Goal: Task Accomplishment & Management: Complete application form

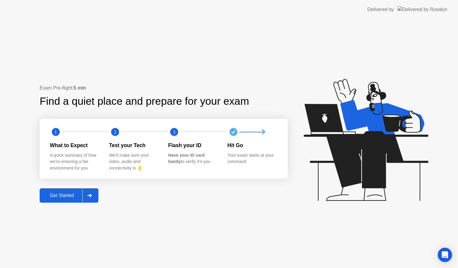
click at [64, 197] on div "Get Started" at bounding box center [61, 195] width 41 height 5
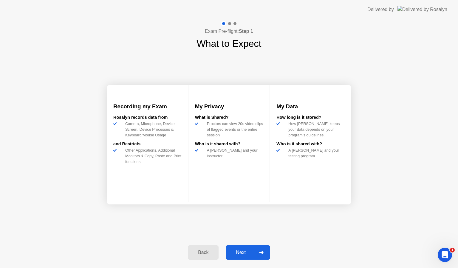
click at [242, 251] on div "Next" at bounding box center [241, 252] width 27 height 5
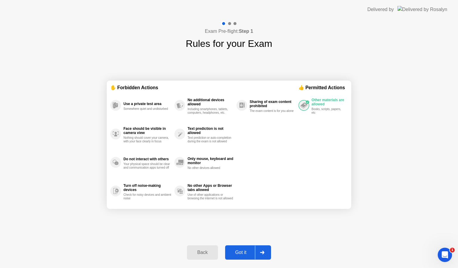
click at [242, 251] on div "Got it" at bounding box center [241, 252] width 28 height 5
select select "**********"
select select "*******"
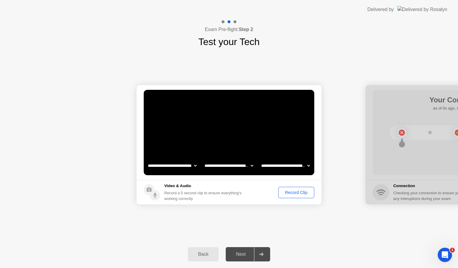
click at [302, 194] on div "Record Clip" at bounding box center [296, 192] width 32 height 5
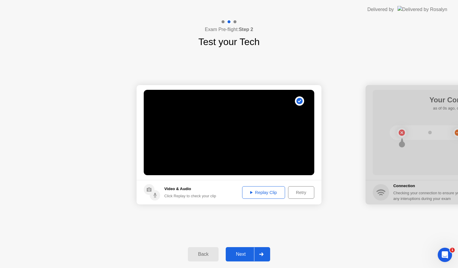
click at [242, 254] on div "Next" at bounding box center [241, 253] width 27 height 5
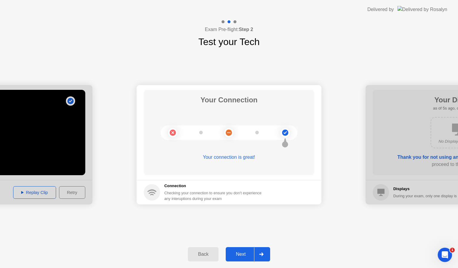
click at [243, 253] on div "Next" at bounding box center [241, 253] width 27 height 5
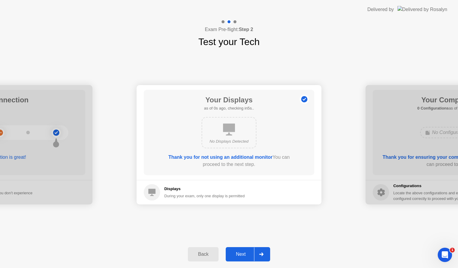
click at [243, 253] on div "Next" at bounding box center [241, 253] width 27 height 5
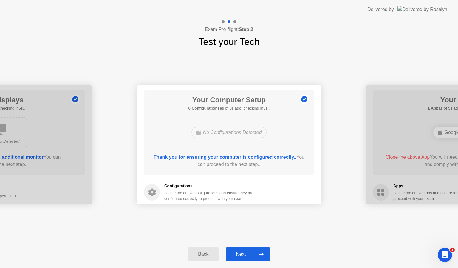
click at [244, 255] on div "Next" at bounding box center [241, 253] width 27 height 5
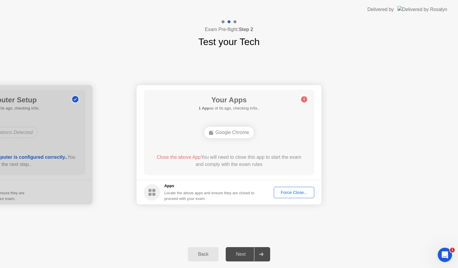
click at [292, 191] on div "Force Close..." at bounding box center [294, 192] width 36 height 5
click at [291, 194] on div "Force Close..." at bounding box center [294, 192] width 36 height 5
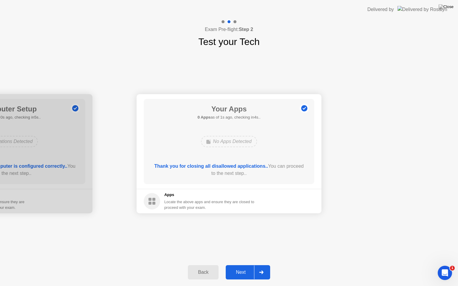
click at [235, 268] on button "Next" at bounding box center [248, 272] width 44 height 14
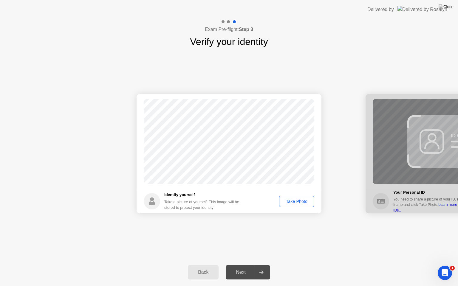
click at [292, 203] on div "Take Photo" at bounding box center [296, 201] width 31 height 5
click at [245, 268] on div "Next" at bounding box center [241, 272] width 27 height 5
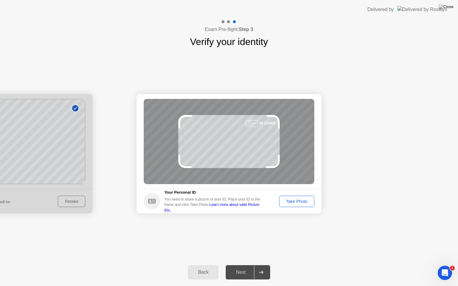
click at [288, 203] on div "Take Photo" at bounding box center [296, 201] width 31 height 5
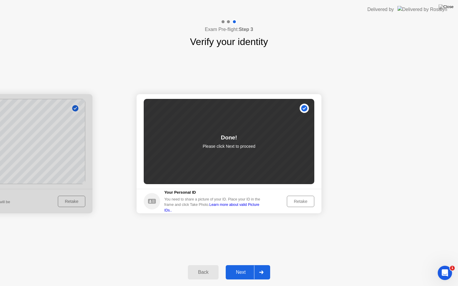
click at [243, 268] on div "Next" at bounding box center [241, 272] width 27 height 5
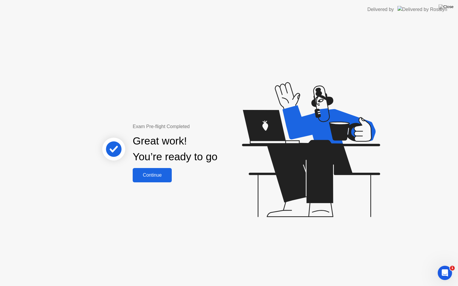
click at [152, 175] on div "Continue" at bounding box center [151, 175] width 35 height 5
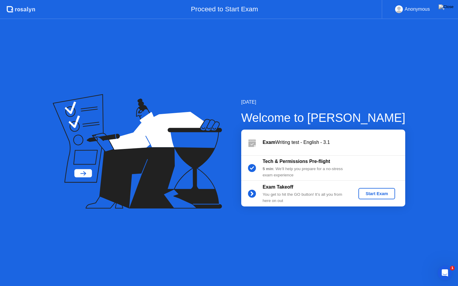
click at [372, 197] on button "Start Exam" at bounding box center [376, 193] width 37 height 11
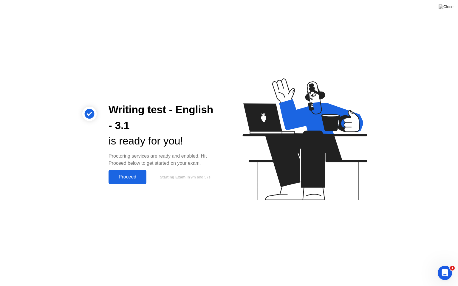
click at [128, 174] on div "Proceed" at bounding box center [127, 176] width 34 height 5
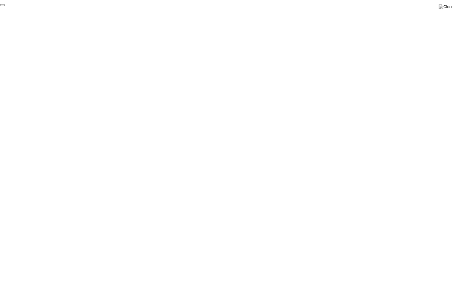
click div "End Proctoring Session"
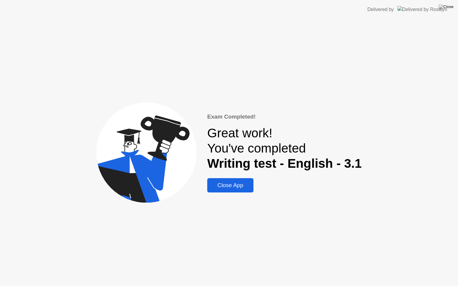
click at [226, 184] on div "Close App" at bounding box center [230, 185] width 43 height 7
